Goal: Information Seeking & Learning: Compare options

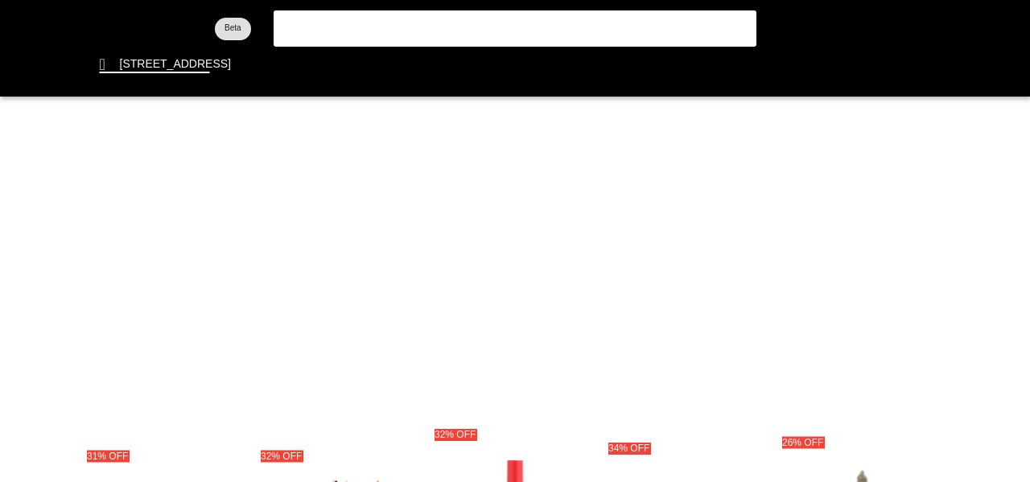
click at [511, 66] on flt-glass-pane at bounding box center [515, 241] width 1030 height 482
click at [516, 60] on flt-glass-pane at bounding box center [515, 241] width 1030 height 482
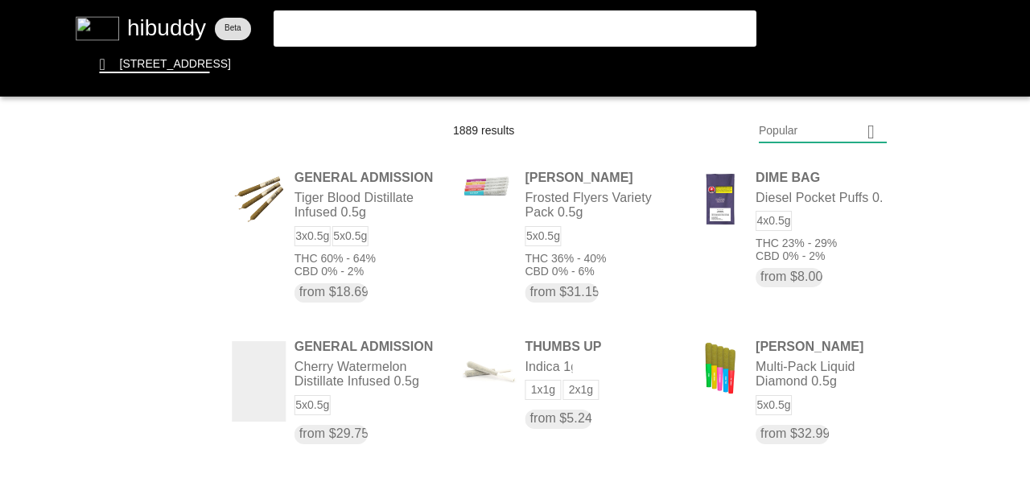
click at [857, 125] on flt-glass-pane at bounding box center [515, 241] width 1030 height 482
click at [863, 163] on flt-glass-pane at bounding box center [515, 241] width 1030 height 482
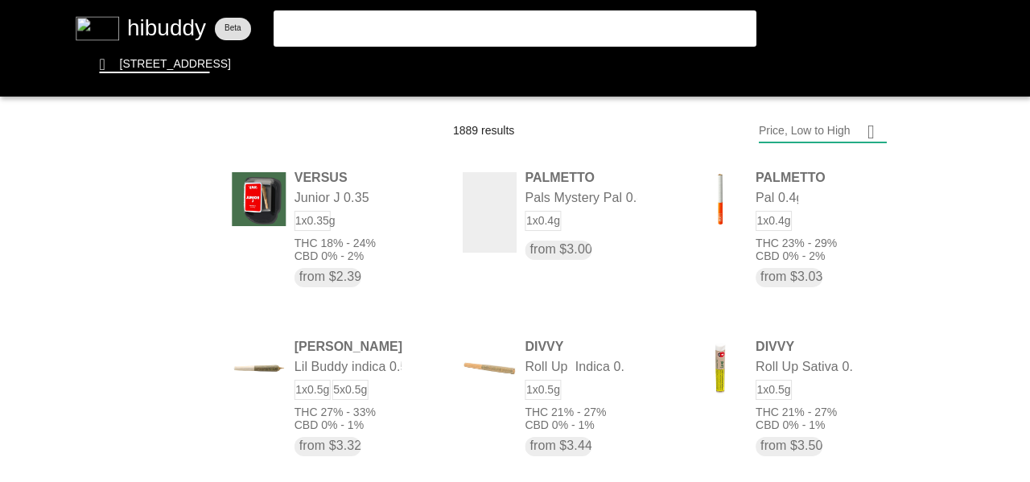
click at [798, 138] on flt-glass-pane at bounding box center [515, 241] width 1030 height 482
click at [812, 392] on flt-glass-pane at bounding box center [515, 241] width 1030 height 482
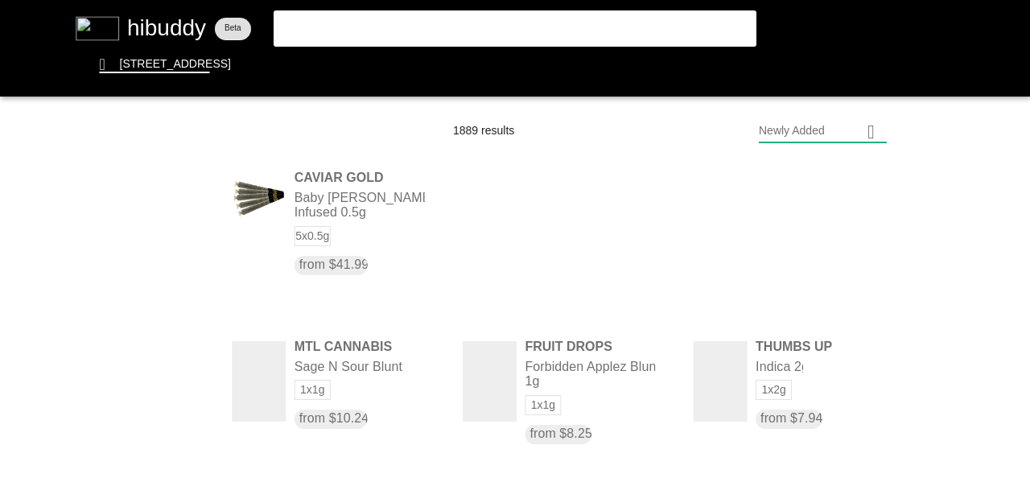
click at [604, 226] on flt-glass-pane at bounding box center [515, 241] width 1030 height 482
click at [500, 222] on flt-glass-pane at bounding box center [515, 241] width 1030 height 482
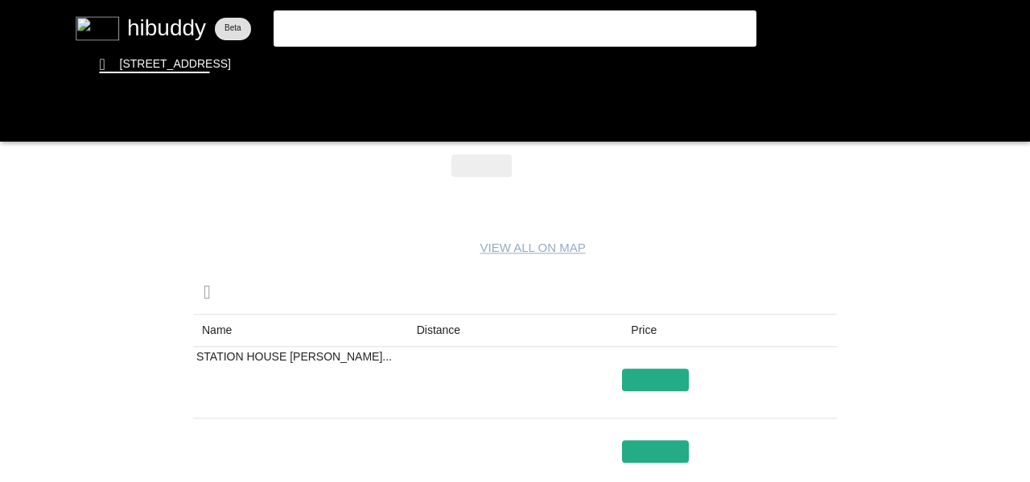
click at [477, 323] on flt-glass-pane at bounding box center [515, 241] width 1030 height 482
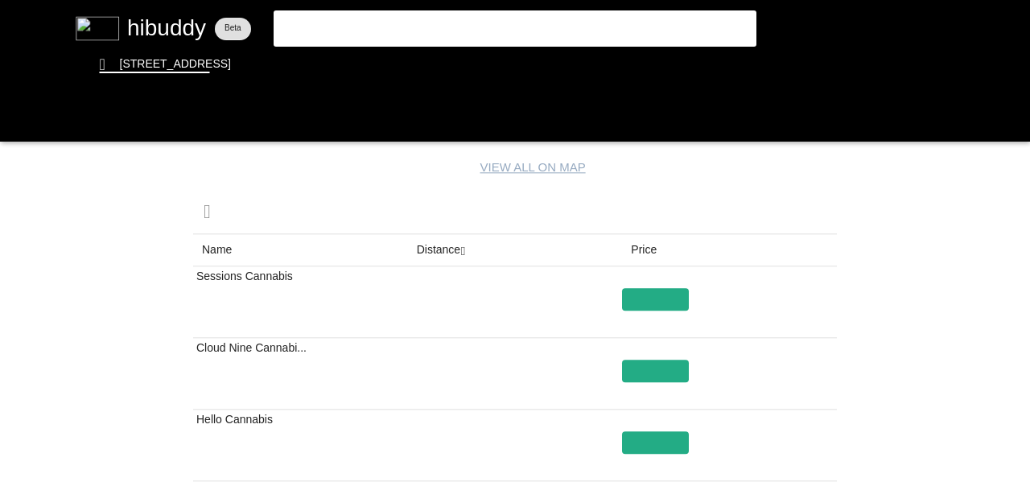
click at [30, 112] on flt-glass-pane at bounding box center [515, 241] width 1030 height 482
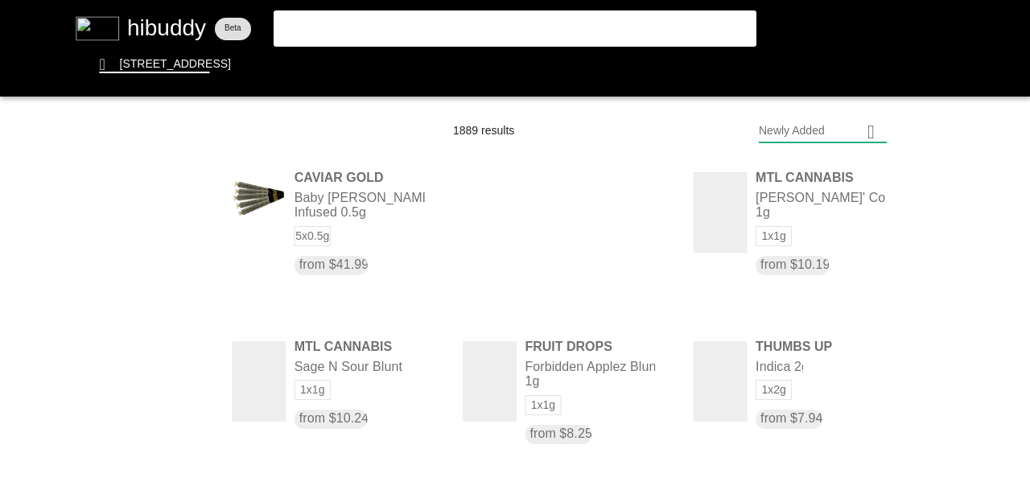
click at [874, 135] on flt-glass-pane at bounding box center [515, 241] width 1030 height 482
click at [811, 121] on flt-glass-pane at bounding box center [515, 241] width 1030 height 482
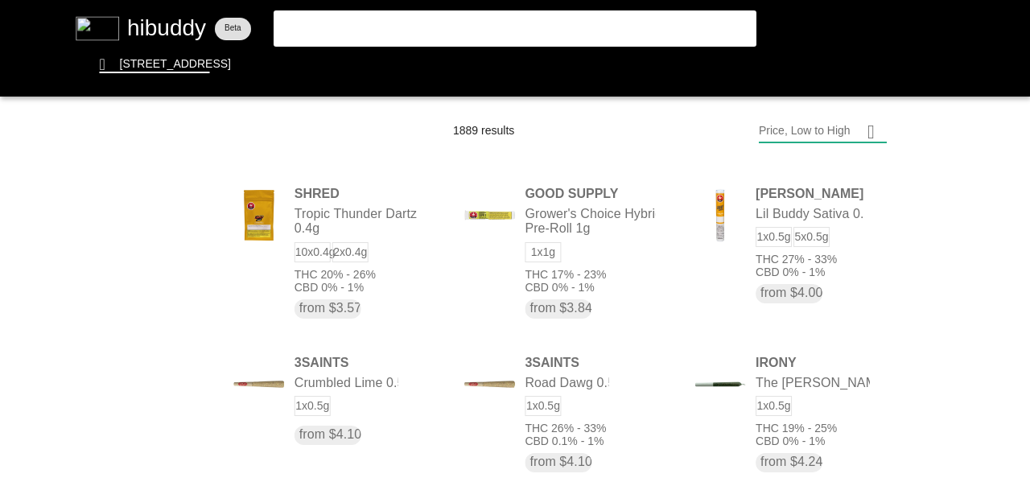
click at [590, 256] on flt-glass-pane at bounding box center [515, 241] width 1030 height 482
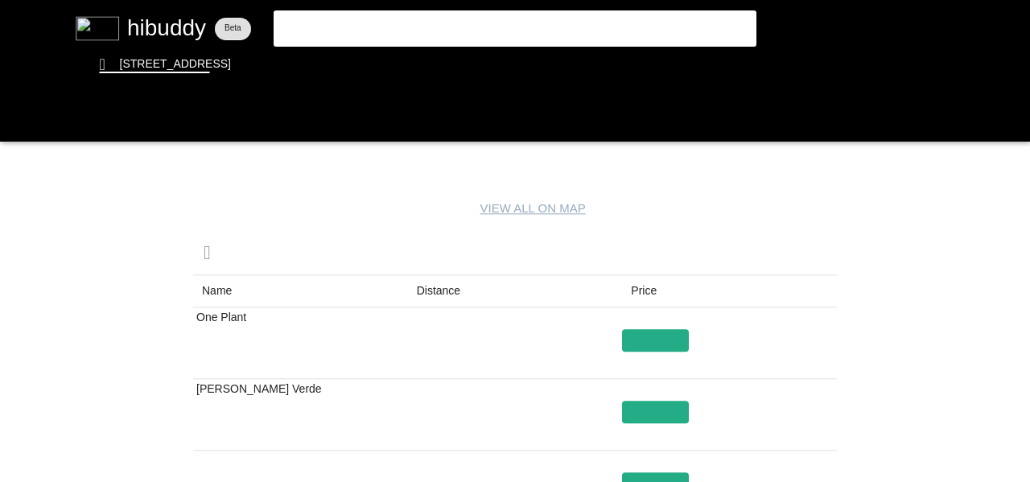
click at [442, 279] on flt-glass-pane at bounding box center [515, 241] width 1030 height 482
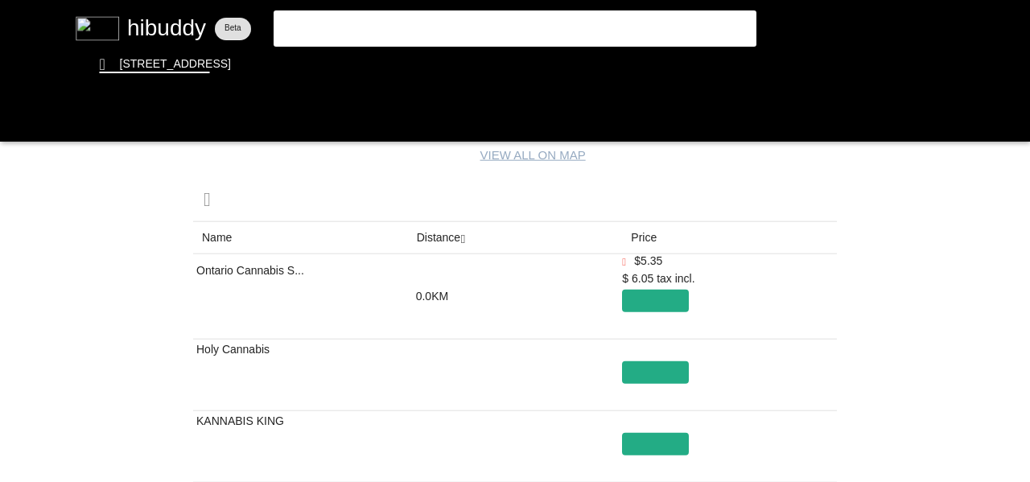
click at [648, 241] on flt-glass-pane at bounding box center [515, 241] width 1030 height 482
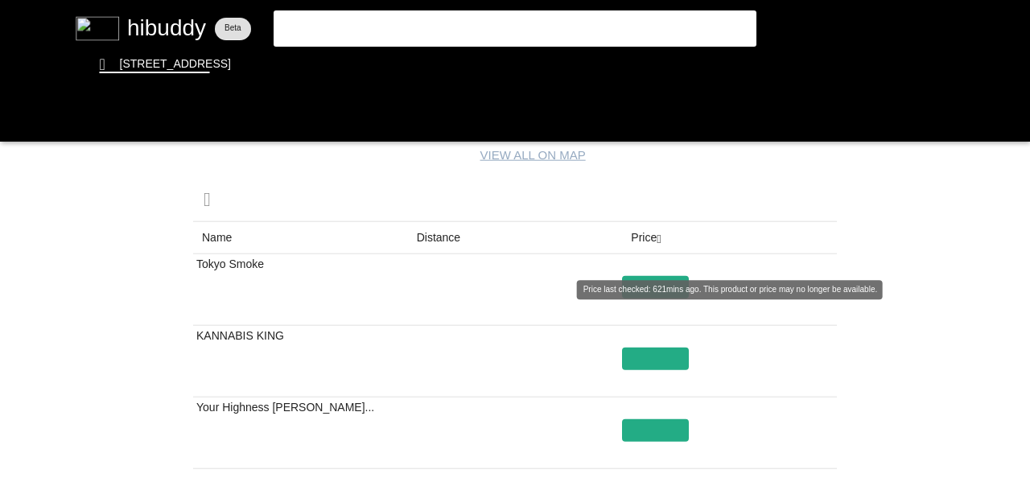
click at [652, 248] on flt-glass-pane at bounding box center [515, 241] width 1030 height 482
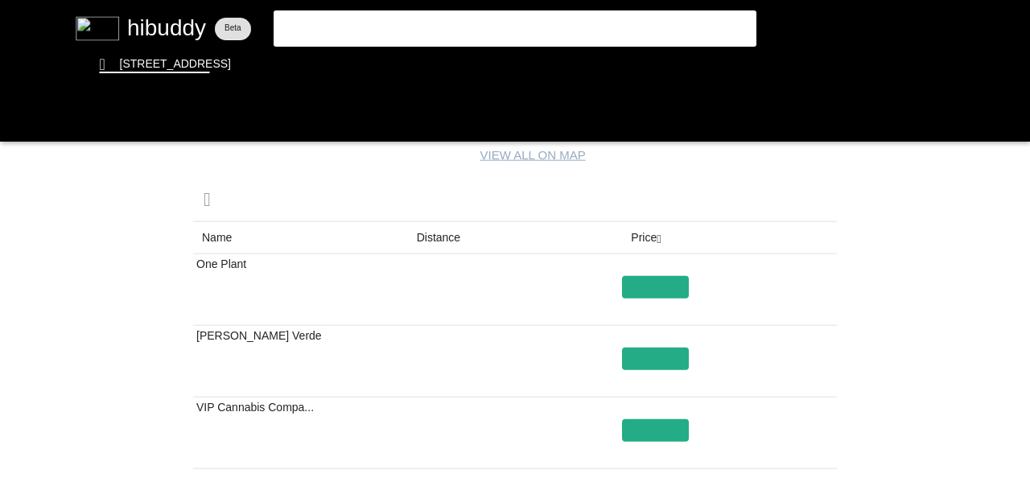
click at [654, 228] on flt-glass-pane at bounding box center [515, 241] width 1030 height 482
click at [654, 233] on flt-glass-pane at bounding box center [515, 241] width 1030 height 482
click at [23, 119] on flt-glass-pane at bounding box center [515, 241] width 1030 height 482
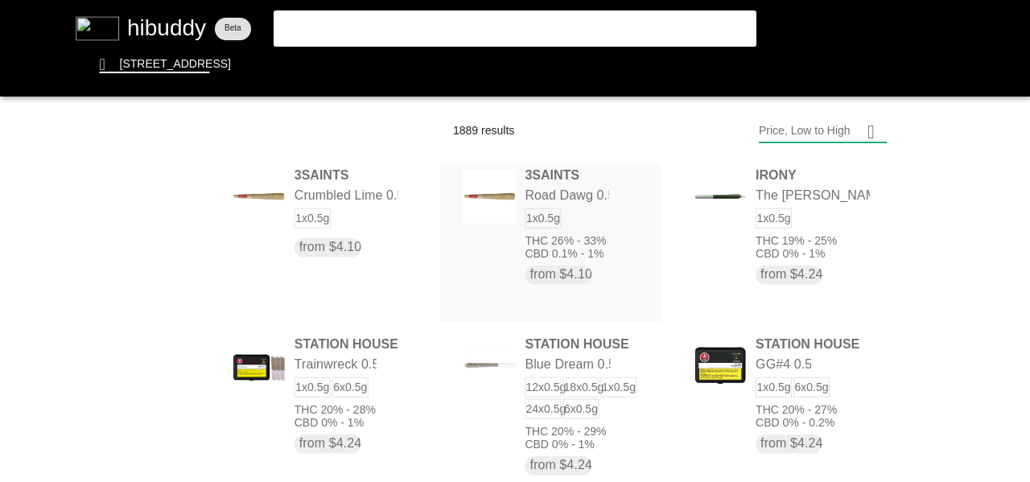
click at [549, 258] on flt-glass-pane at bounding box center [515, 241] width 1030 height 482
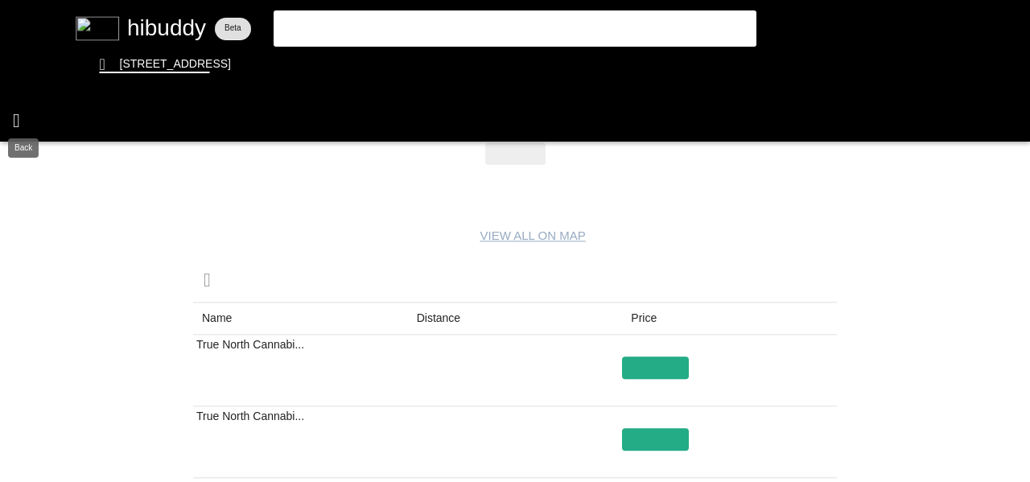
click at [30, 103] on flt-glass-pane at bounding box center [515, 241] width 1030 height 482
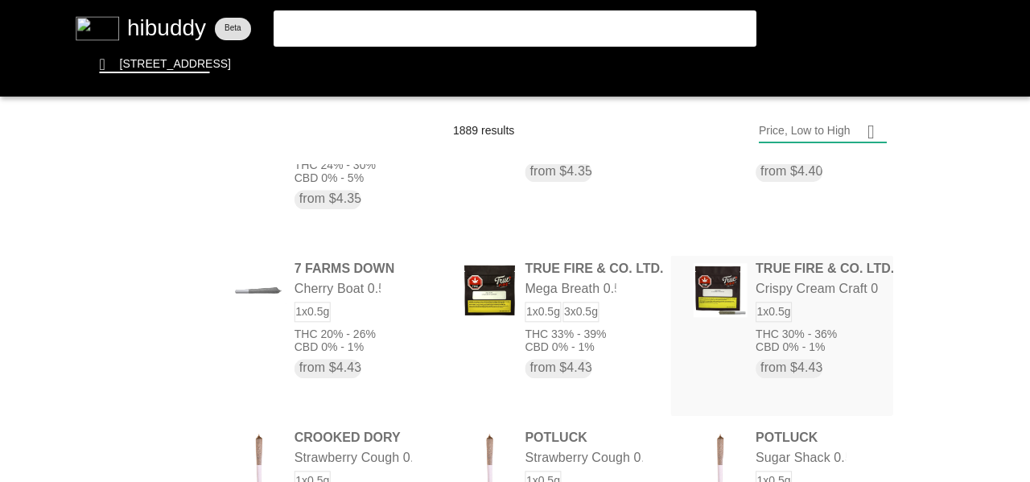
click at [754, 304] on flt-glass-pane at bounding box center [515, 241] width 1030 height 482
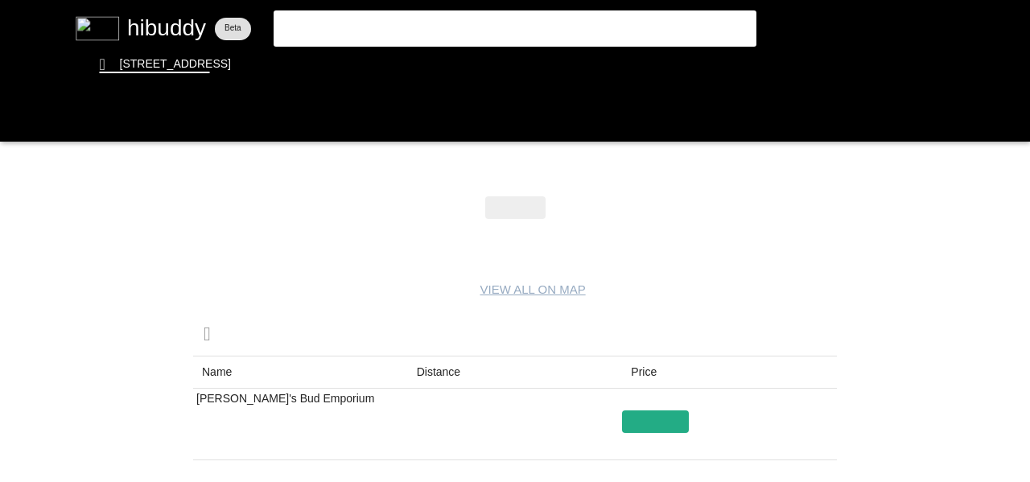
click at [439, 371] on flt-glass-pane at bounding box center [515, 241] width 1030 height 482
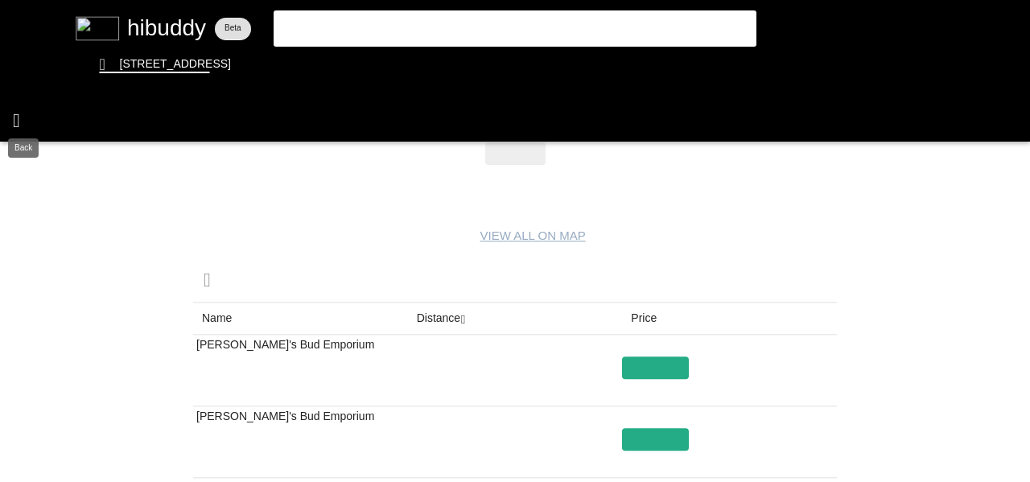
click at [17, 121] on flt-glass-pane at bounding box center [515, 241] width 1030 height 482
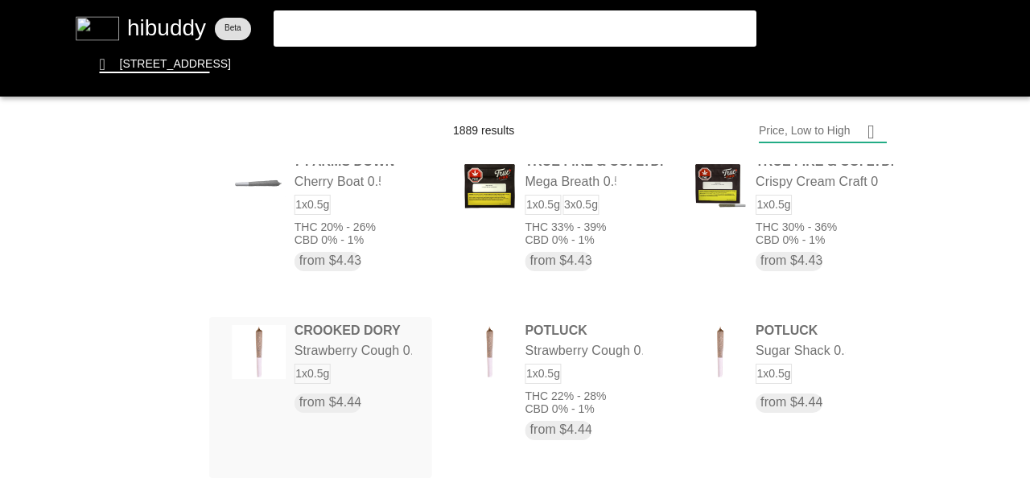
click at [369, 358] on flt-glass-pane at bounding box center [515, 241] width 1030 height 482
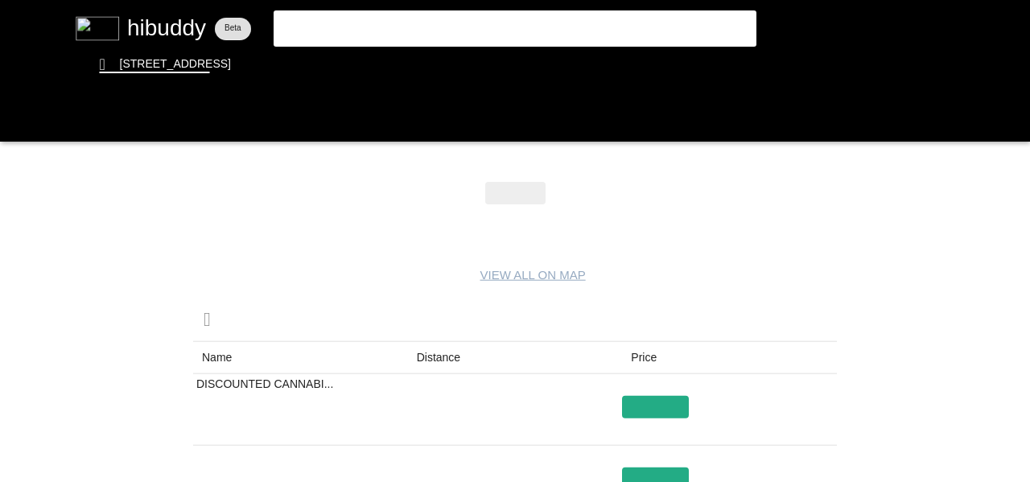
click at [438, 354] on flt-glass-pane at bounding box center [515, 241] width 1030 height 482
click at [442, 355] on flt-glass-pane at bounding box center [515, 241] width 1030 height 482
click at [12, 124] on flt-glass-pane at bounding box center [515, 241] width 1030 height 482
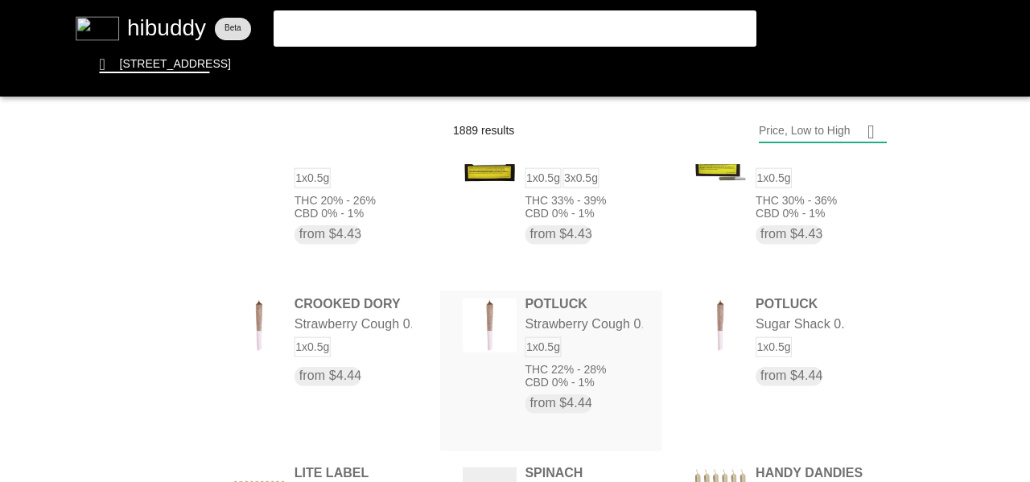
click at [592, 339] on flt-glass-pane at bounding box center [515, 241] width 1030 height 482
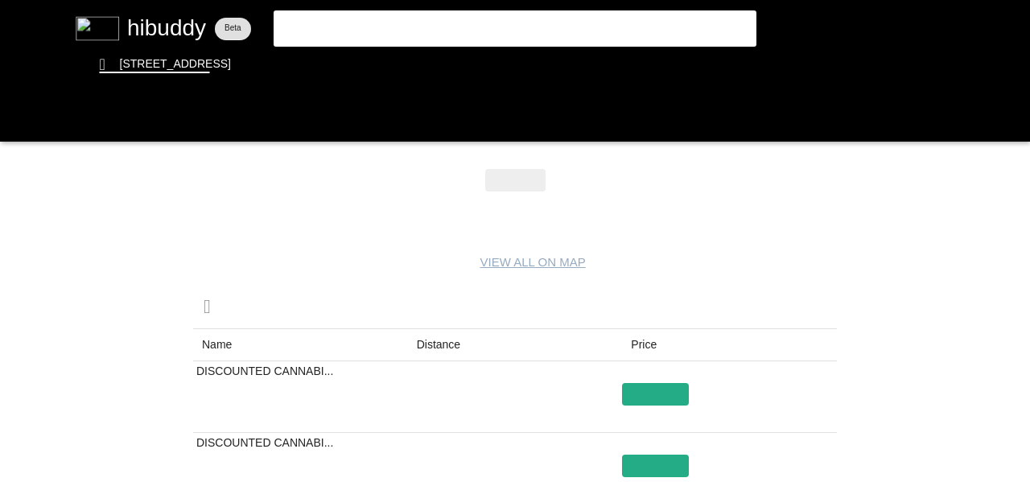
click at [441, 334] on flt-glass-pane at bounding box center [515, 241] width 1030 height 482
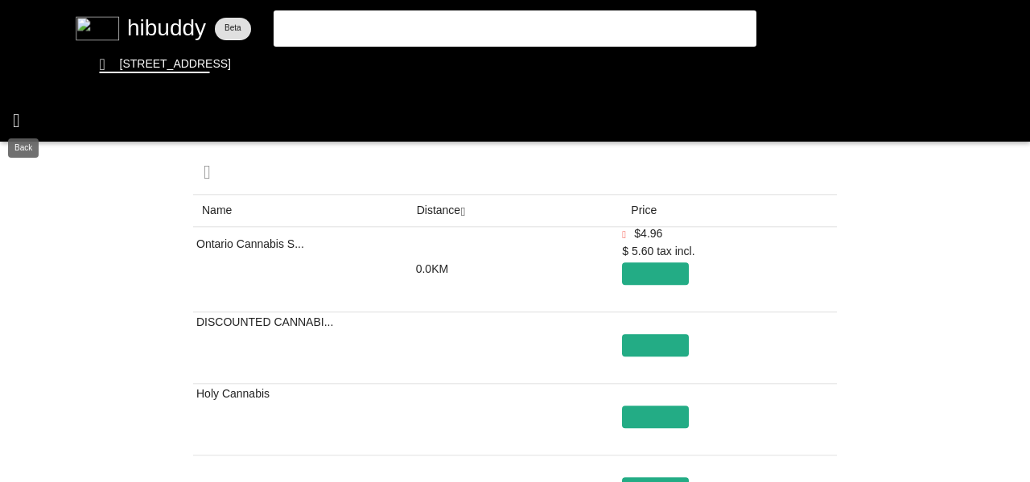
click at [24, 110] on flt-glass-pane at bounding box center [515, 241] width 1030 height 482
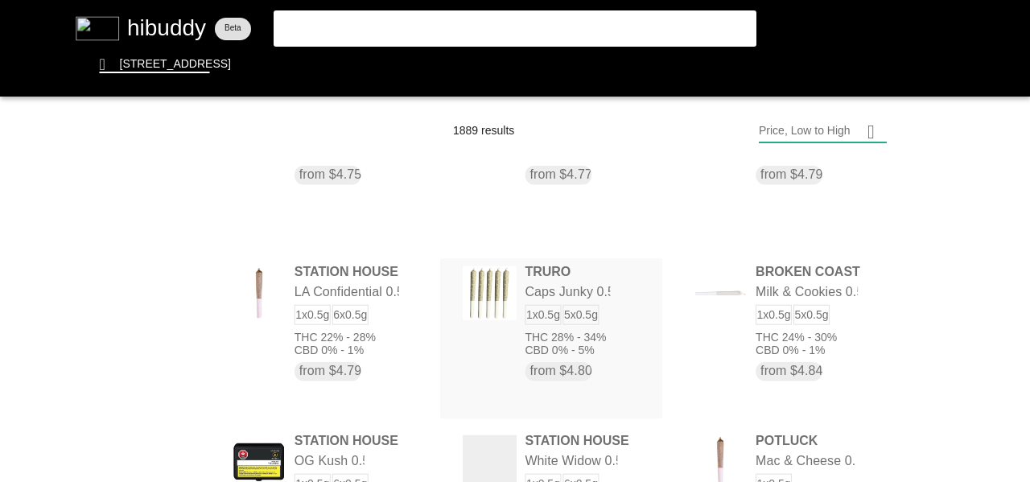
click at [523, 310] on flt-glass-pane at bounding box center [515, 241] width 1030 height 482
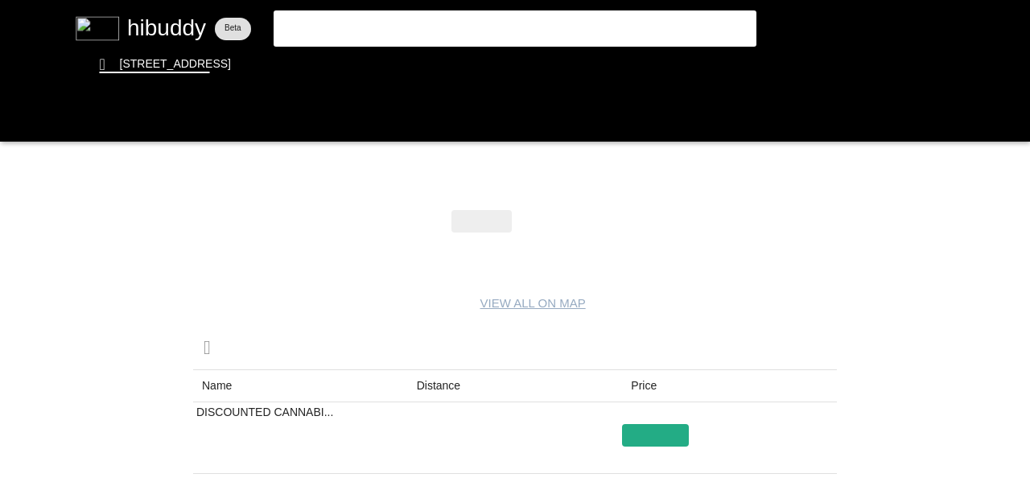
click at [465, 378] on flt-glass-pane at bounding box center [515, 241] width 1030 height 482
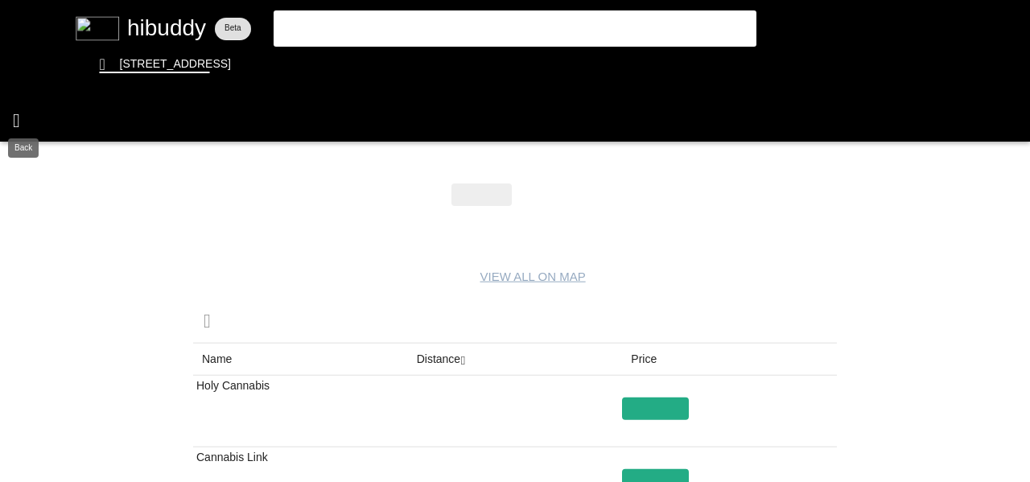
click at [15, 132] on flt-glass-pane at bounding box center [515, 241] width 1030 height 482
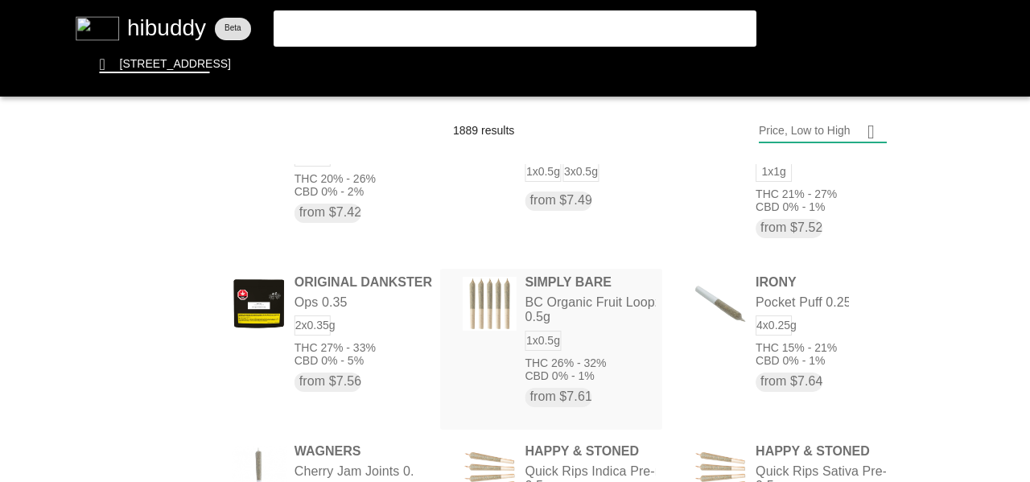
click at [483, 328] on flt-glass-pane at bounding box center [515, 241] width 1030 height 482
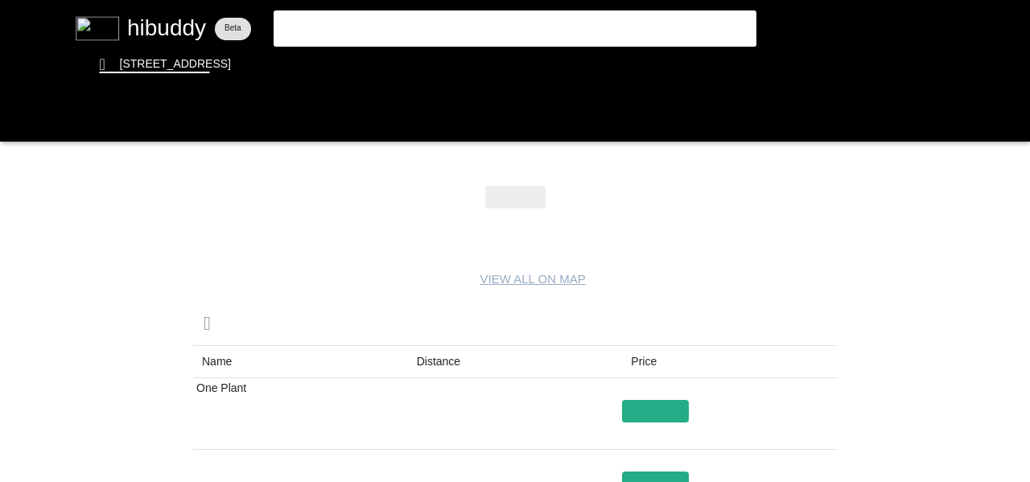
click at [442, 352] on flt-glass-pane at bounding box center [515, 241] width 1030 height 482
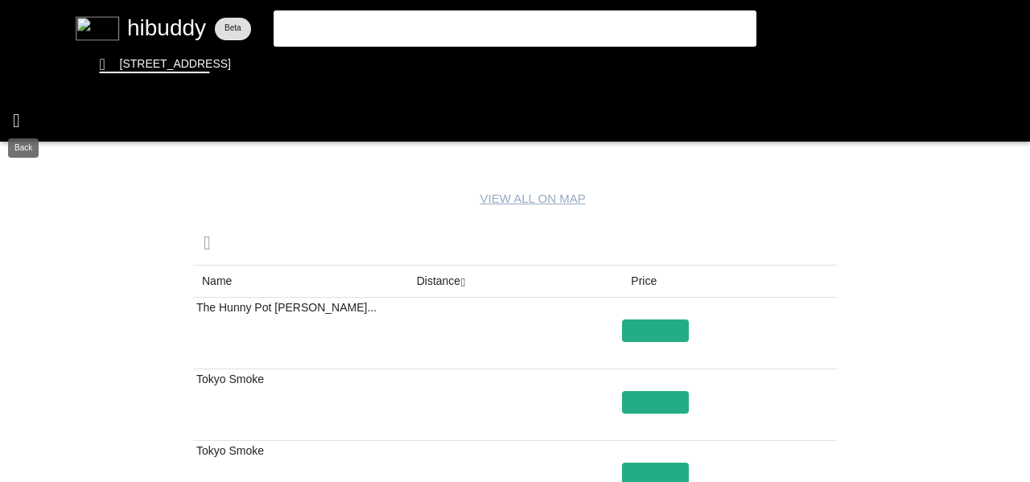
click at [19, 117] on flt-glass-pane at bounding box center [515, 241] width 1030 height 482
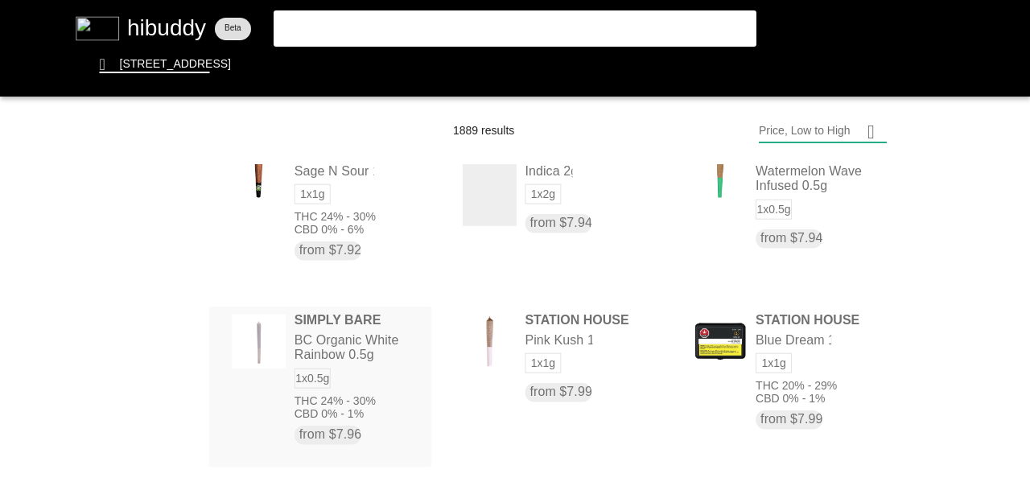
click at [385, 352] on flt-glass-pane at bounding box center [515, 241] width 1030 height 482
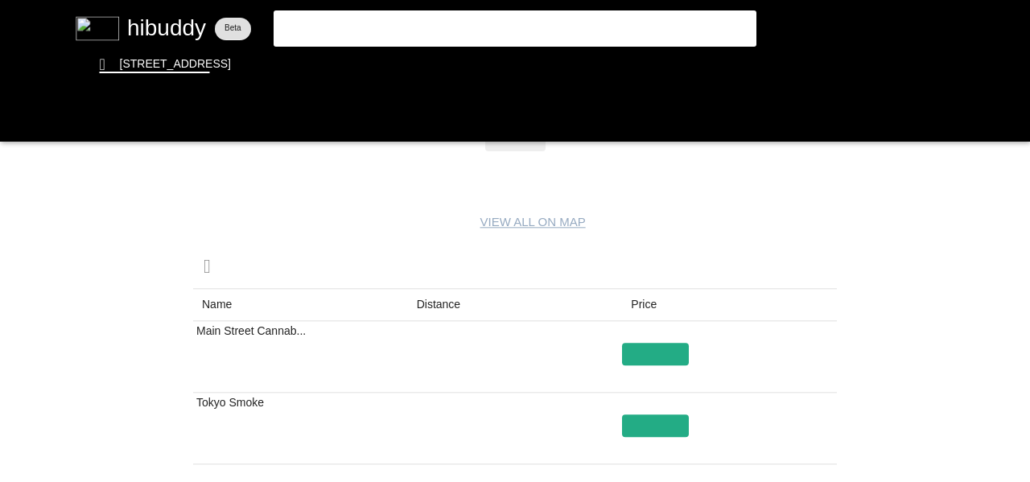
click at [462, 309] on flt-glass-pane at bounding box center [515, 241] width 1030 height 482
click at [12, 117] on flt-glass-pane at bounding box center [515, 241] width 1030 height 482
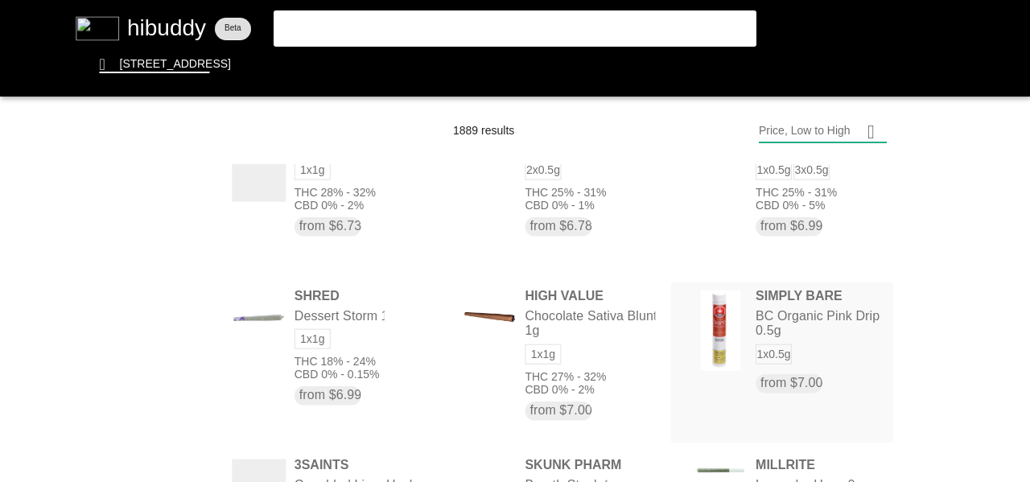
click at [795, 354] on flt-glass-pane at bounding box center [515, 241] width 1030 height 482
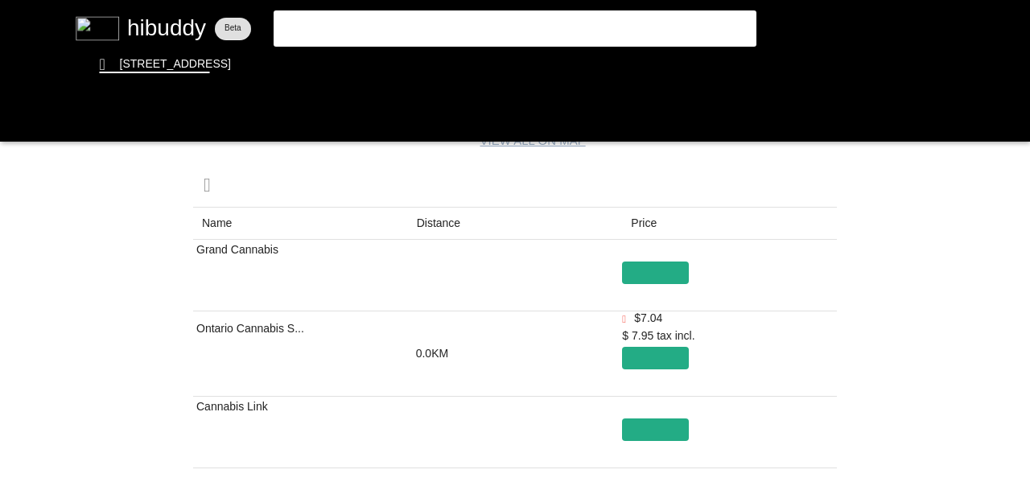
click at [427, 226] on flt-glass-pane at bounding box center [515, 241] width 1030 height 482
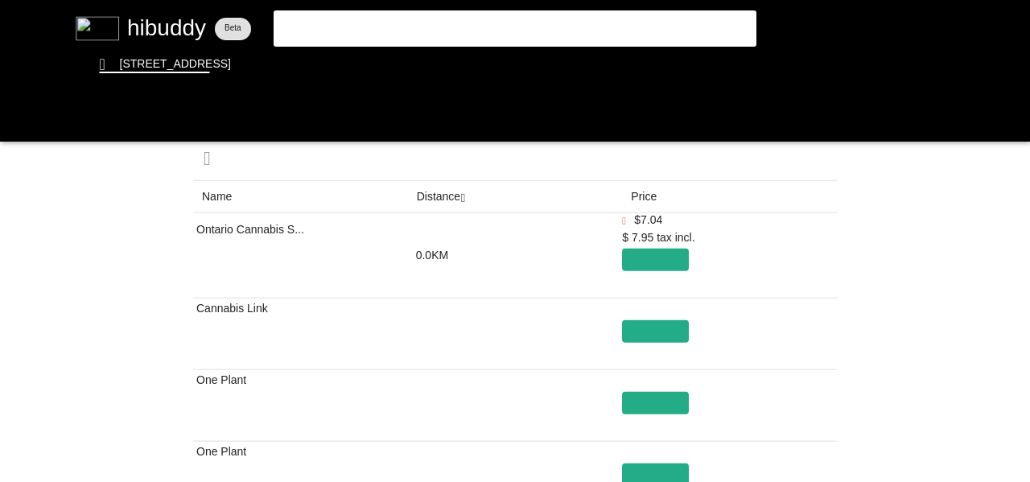
click at [30, 124] on flt-glass-pane at bounding box center [515, 241] width 1030 height 482
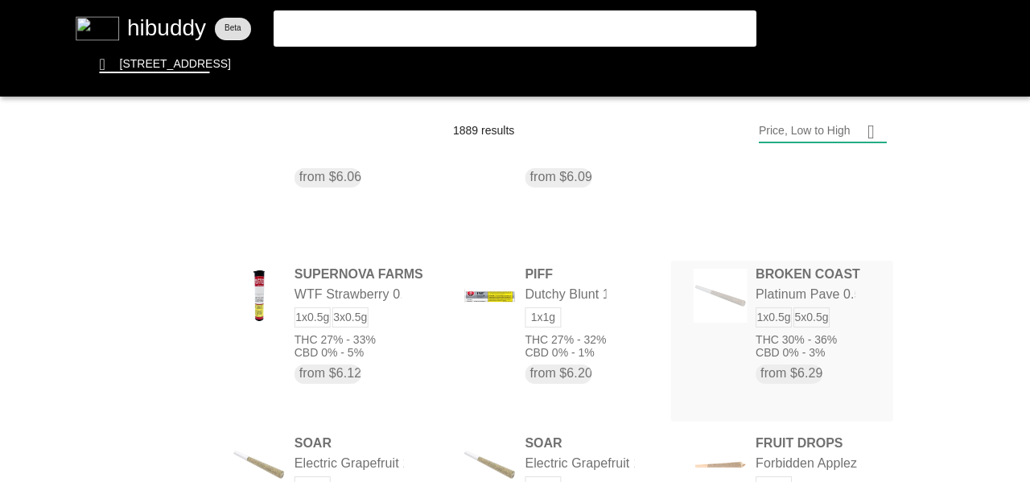
click at [808, 321] on flt-glass-pane at bounding box center [515, 241] width 1030 height 482
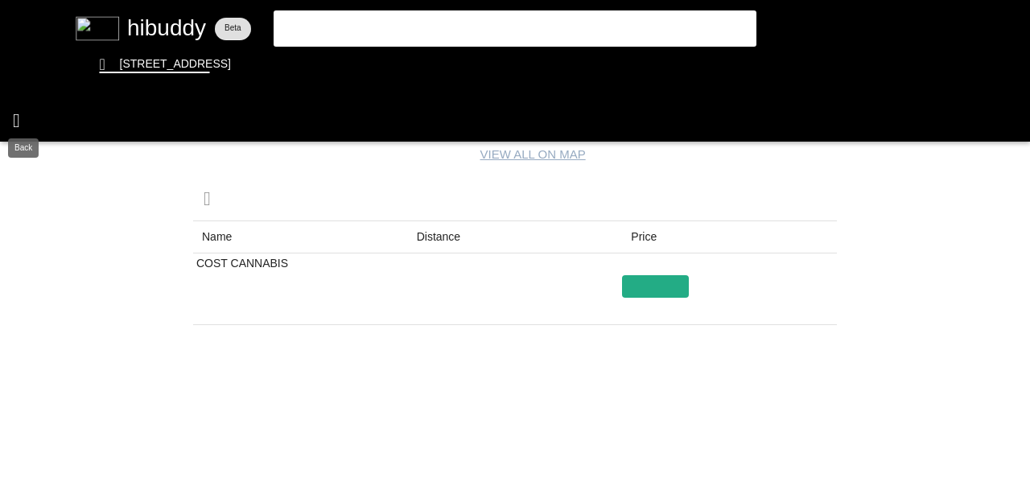
click at [25, 127] on flt-glass-pane at bounding box center [515, 241] width 1030 height 482
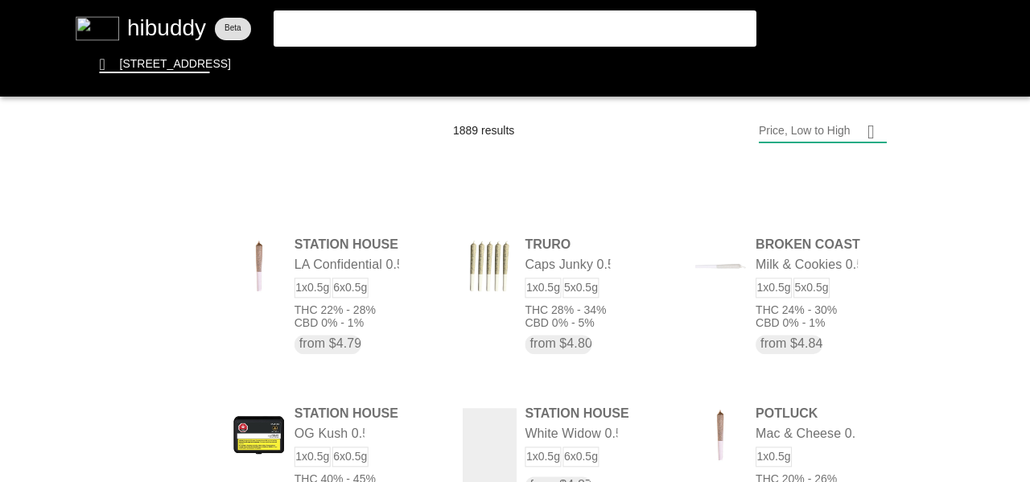
click at [766, 305] on flt-glass-pane at bounding box center [515, 241] width 1030 height 482
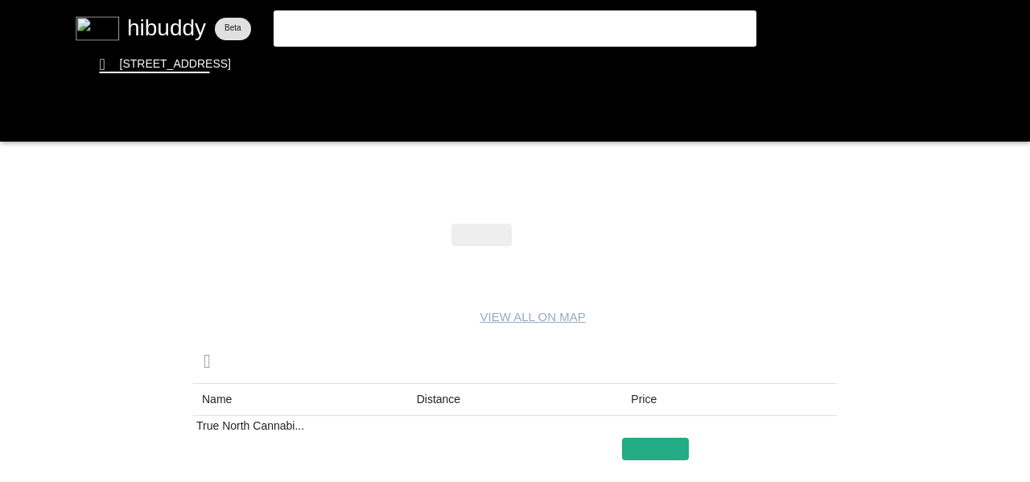
click at [442, 409] on flt-glass-pane at bounding box center [515, 241] width 1030 height 482
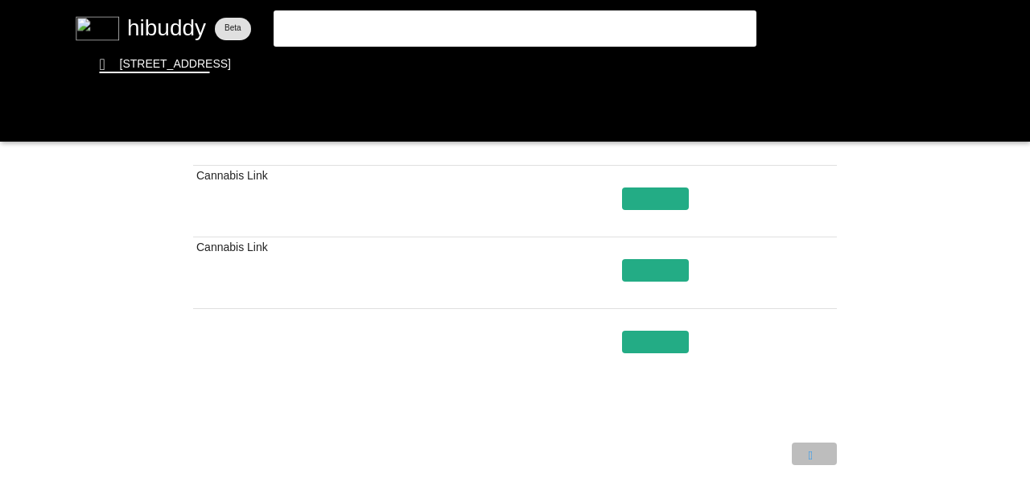
click at [821, 457] on flt-glass-pane at bounding box center [515, 241] width 1030 height 482
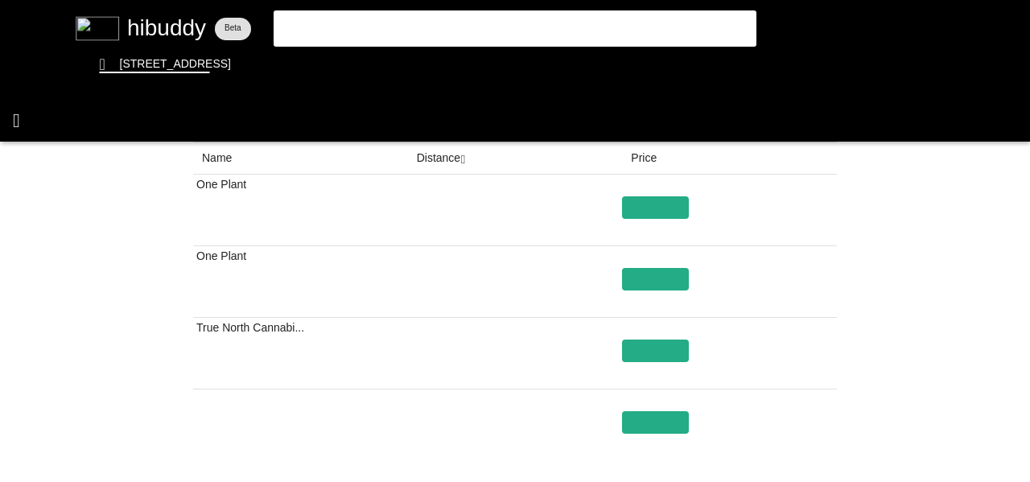
click at [21, 113] on flt-glass-pane at bounding box center [515, 241] width 1030 height 482
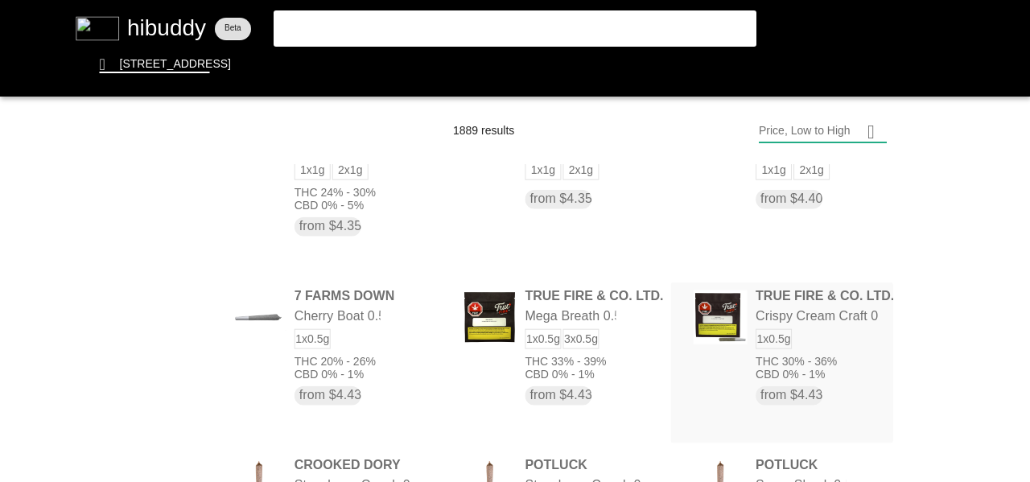
click at [776, 317] on flt-glass-pane at bounding box center [515, 241] width 1030 height 482
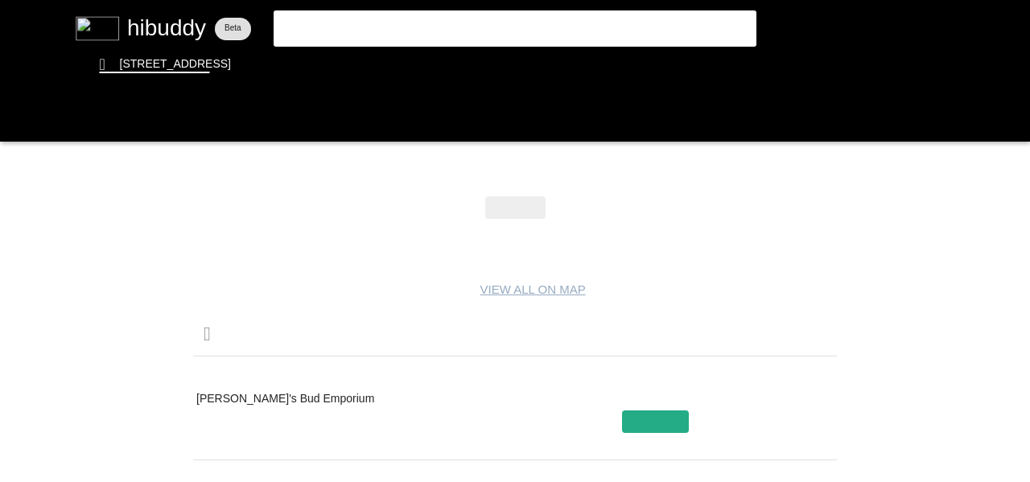
click at [438, 374] on flt-glass-pane at bounding box center [515, 241] width 1030 height 482
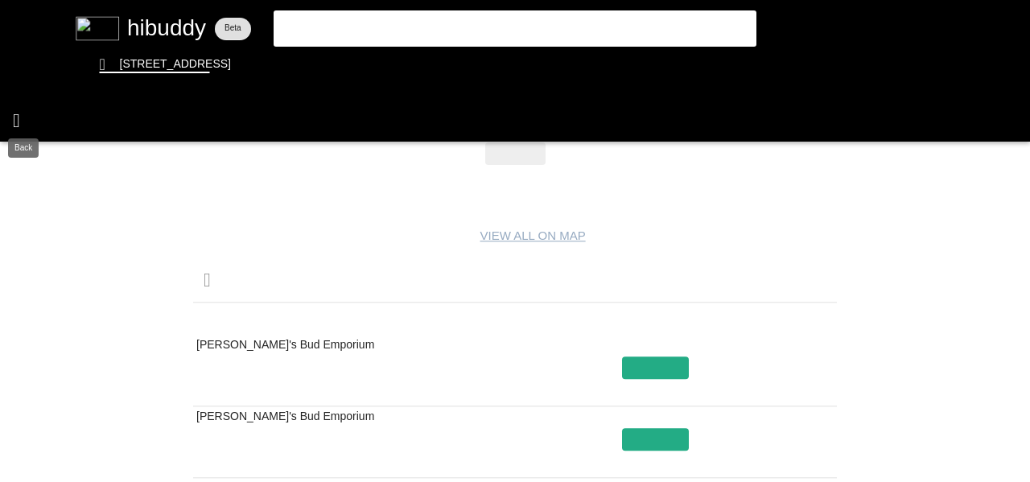
click at [19, 126] on flt-glass-pane at bounding box center [515, 241] width 1030 height 482
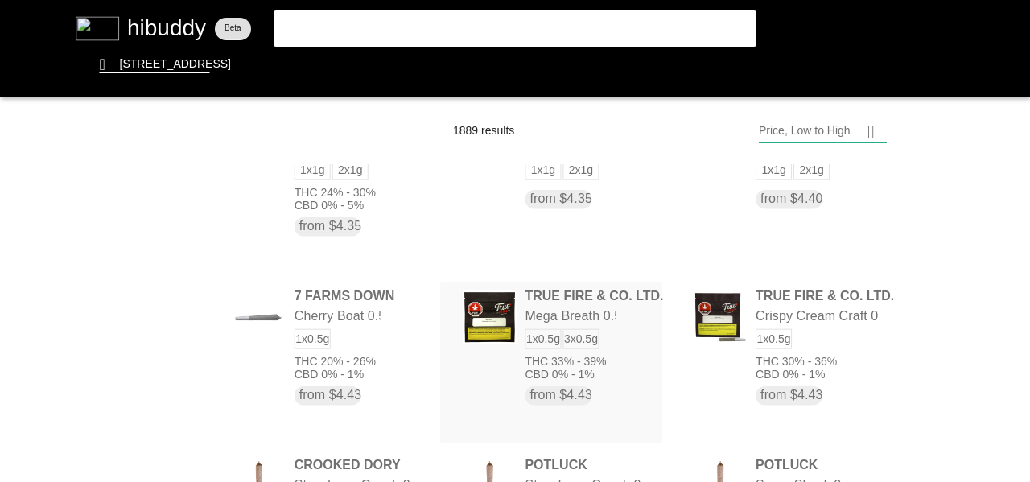
click at [520, 318] on flt-glass-pane at bounding box center [515, 241] width 1030 height 482
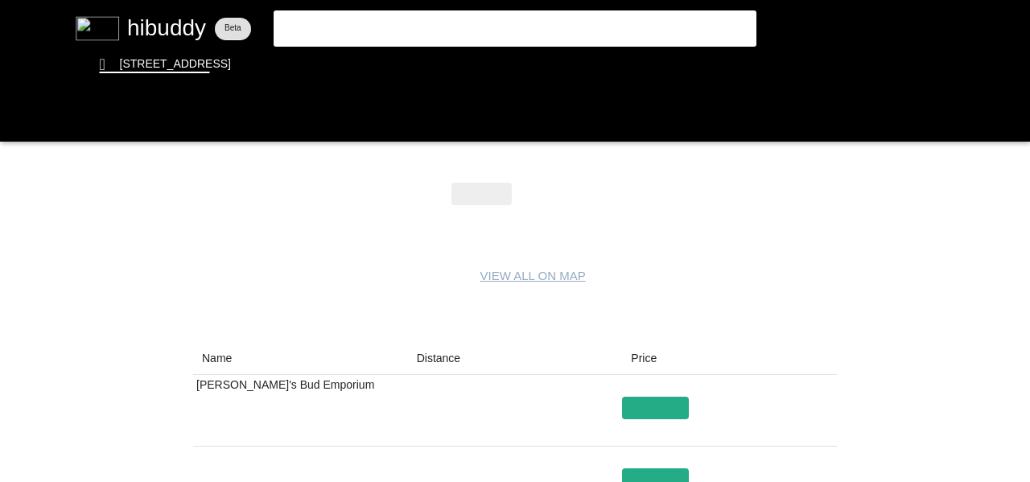
click at [442, 352] on flt-glass-pane at bounding box center [515, 241] width 1030 height 482
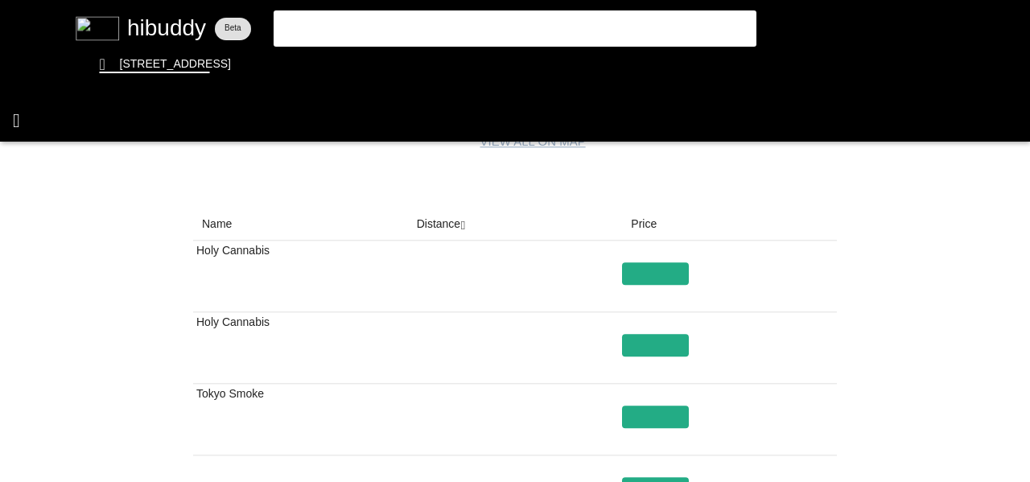
click at [20, 115] on flt-glass-pane at bounding box center [515, 241] width 1030 height 482
